Goal: Task Accomplishment & Management: Use online tool/utility

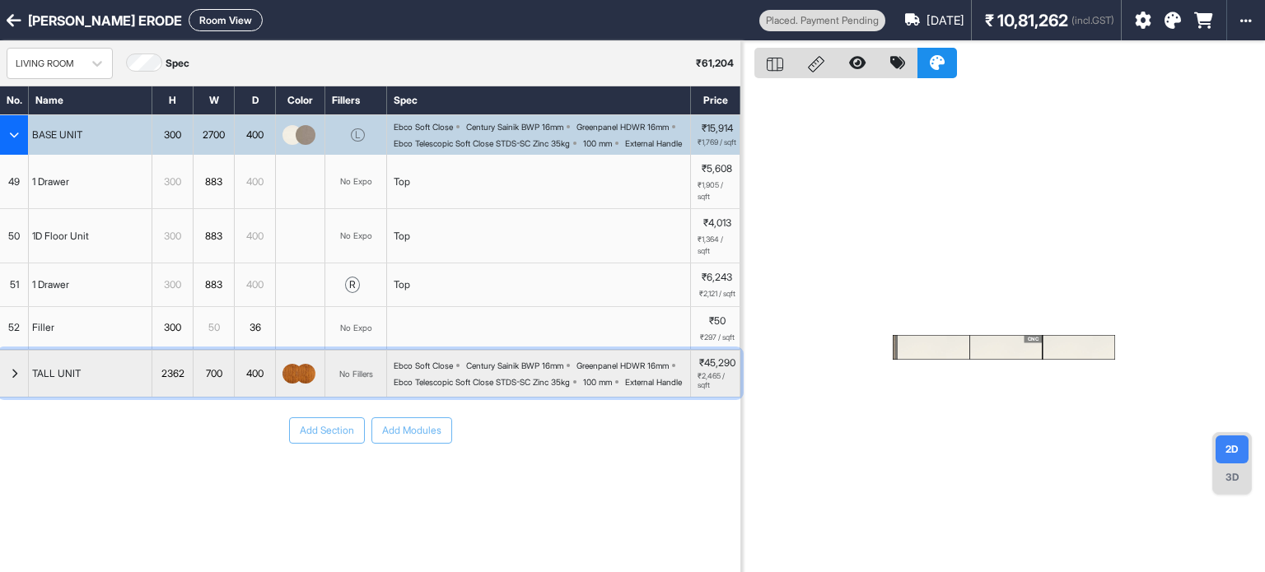
click at [292, 384] on img "button" at bounding box center [293, 374] width 20 height 20
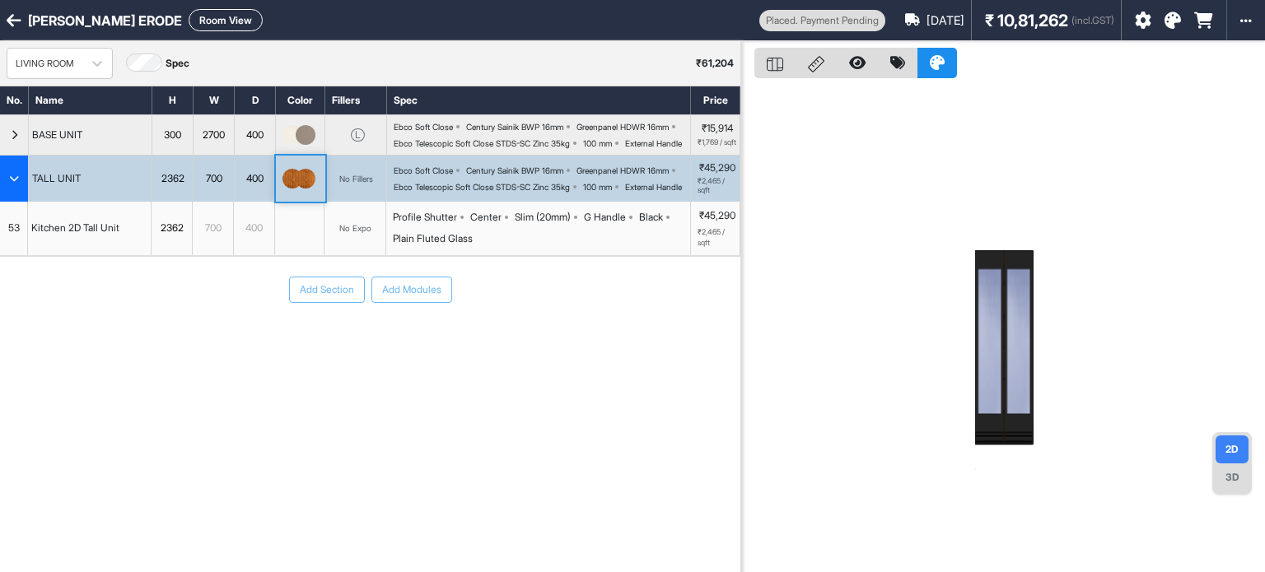
click at [292, 405] on div "Add Section Add Modules" at bounding box center [370, 339] width 741 height 165
